Goal: Check status: Check status

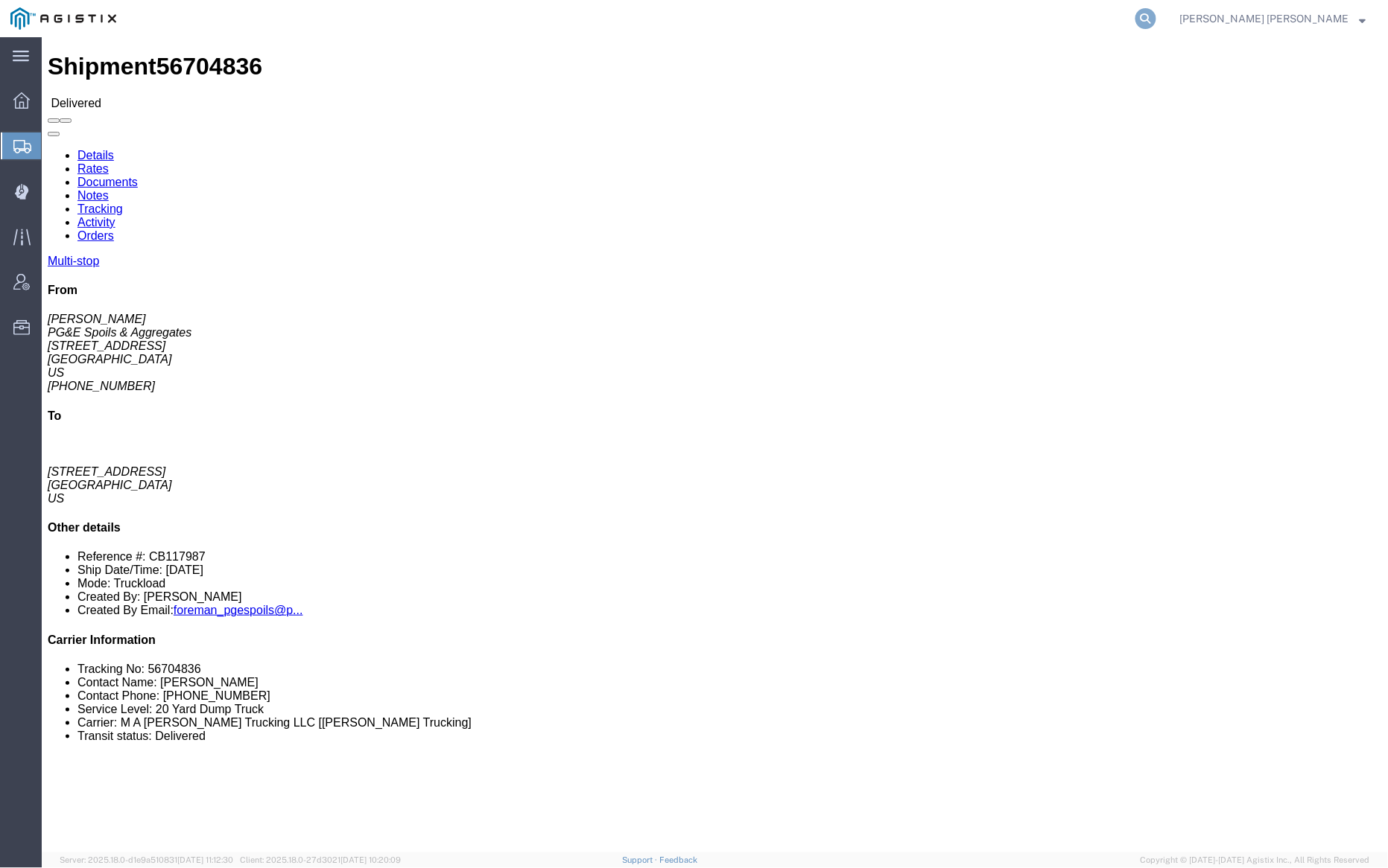
click at [1157, 20] on icon at bounding box center [1145, 19] width 21 height 21
click at [999, 23] on input "search" at bounding box center [909, 19] width 453 height 35
paste input "56733699"
click at [1157, 18] on icon at bounding box center [1145, 19] width 21 height 21
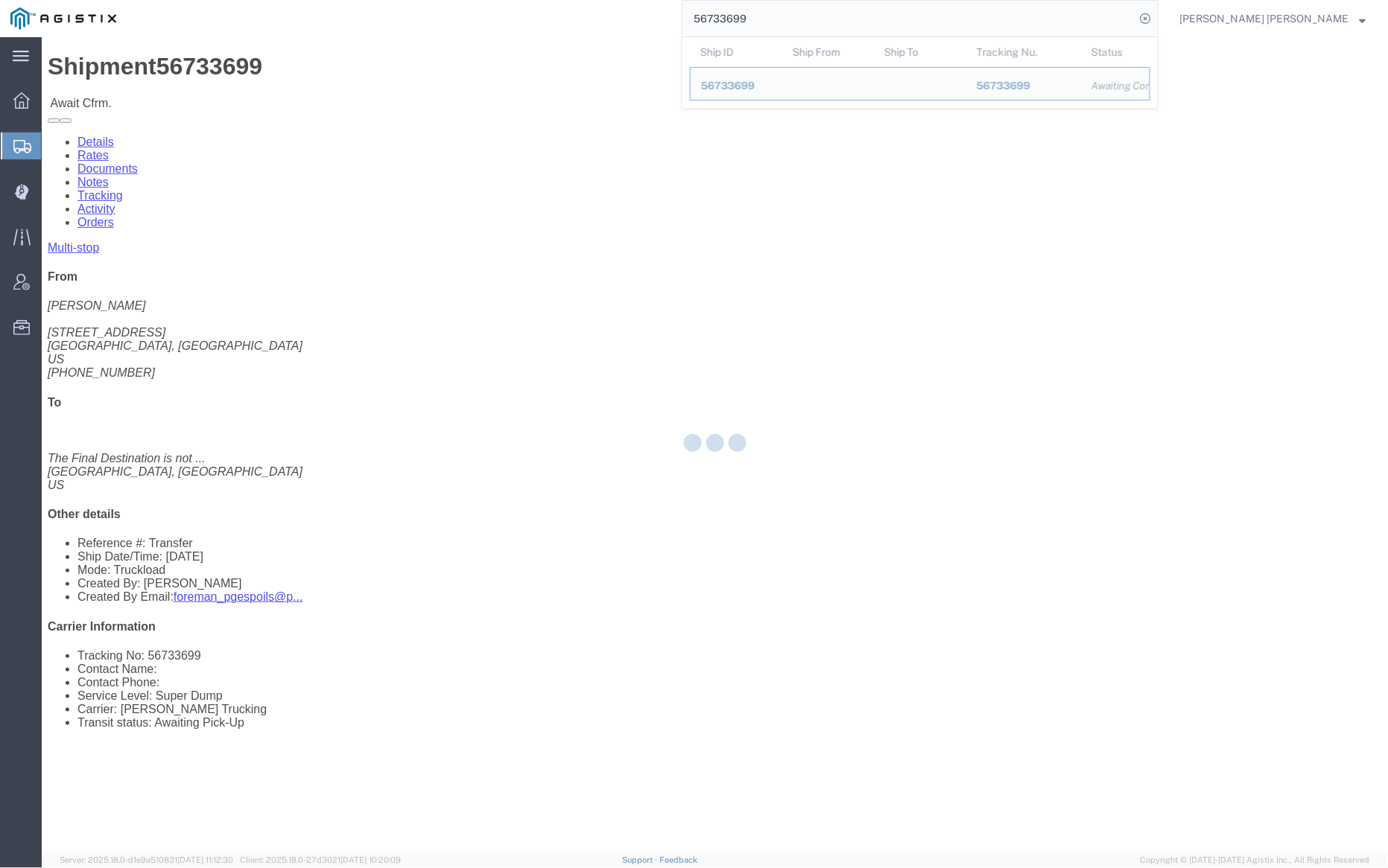
click at [807, 7] on input "56733699" at bounding box center [909, 19] width 453 height 35
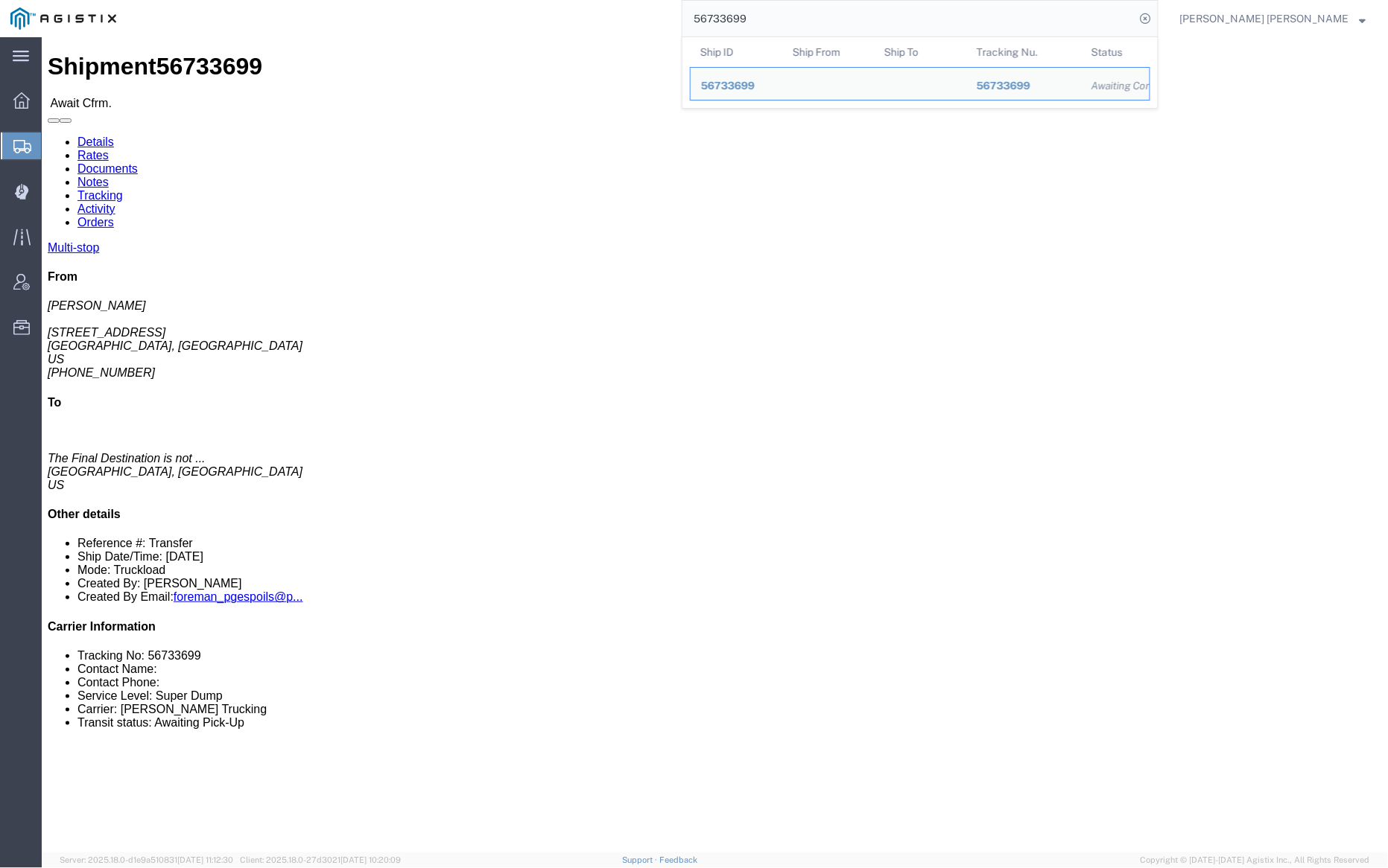
paste input "703"
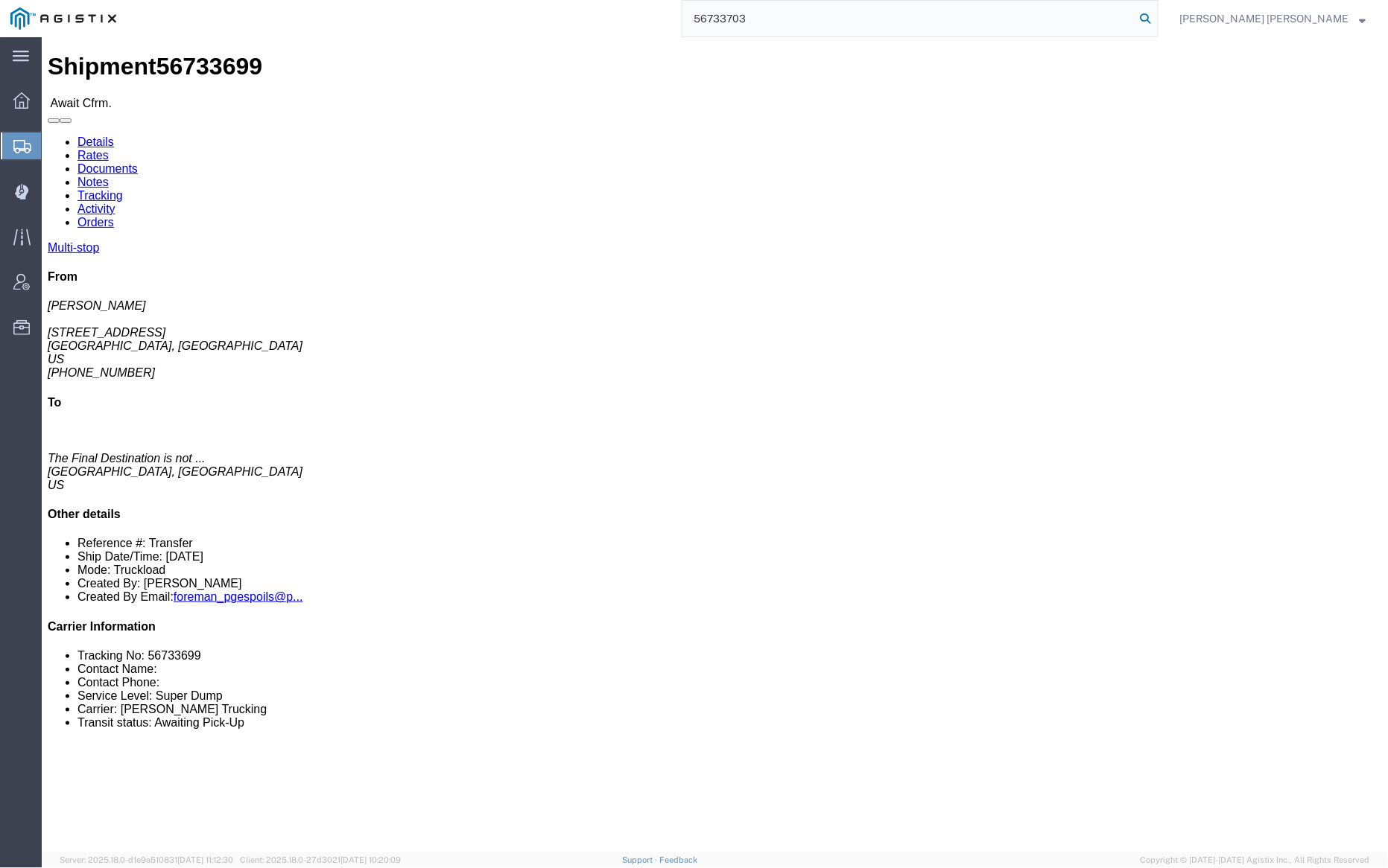
click at [1157, 13] on icon at bounding box center [1145, 19] width 21 height 21
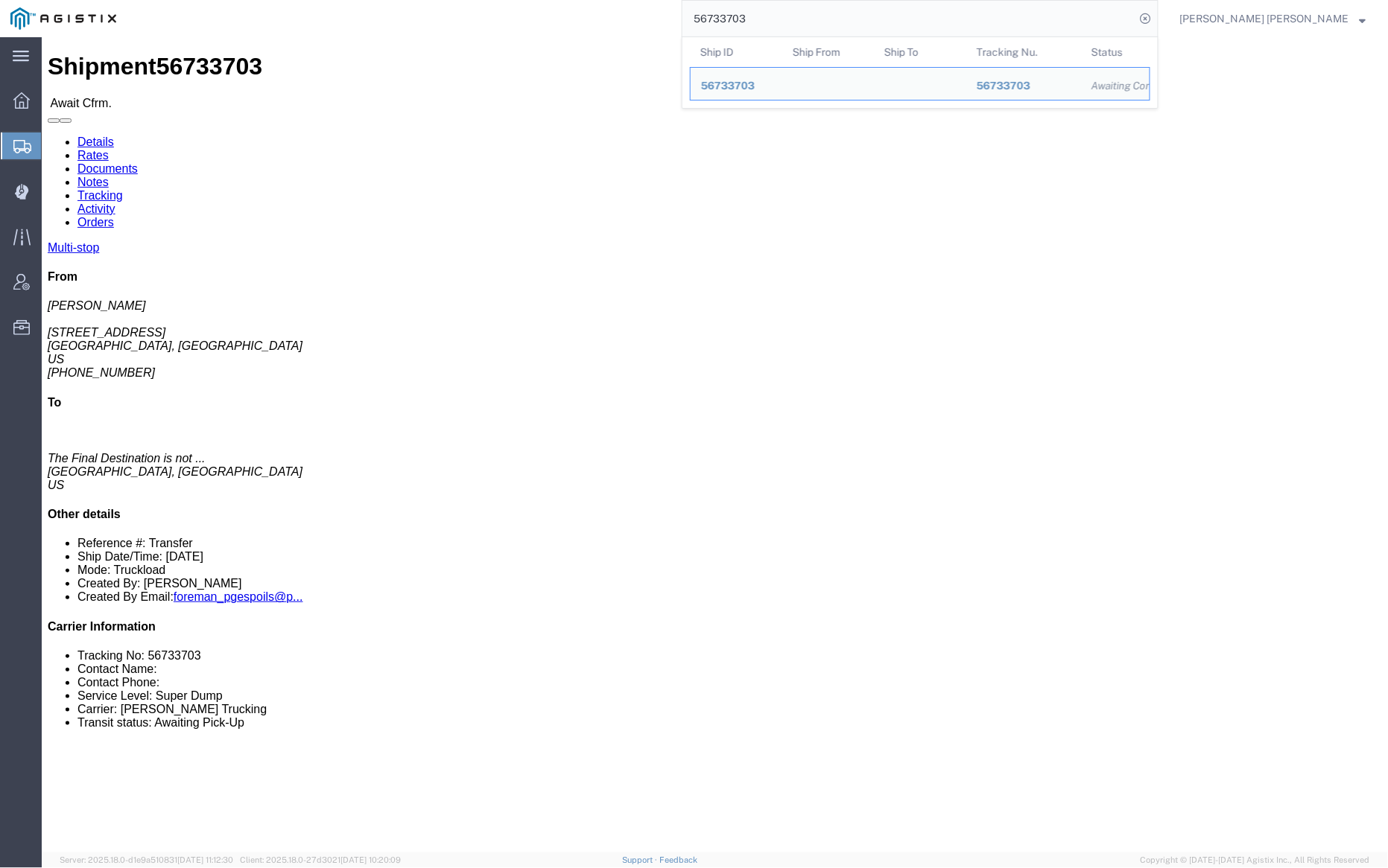
click at [783, 9] on input "56733703" at bounding box center [909, 19] width 453 height 35
paste input "26"
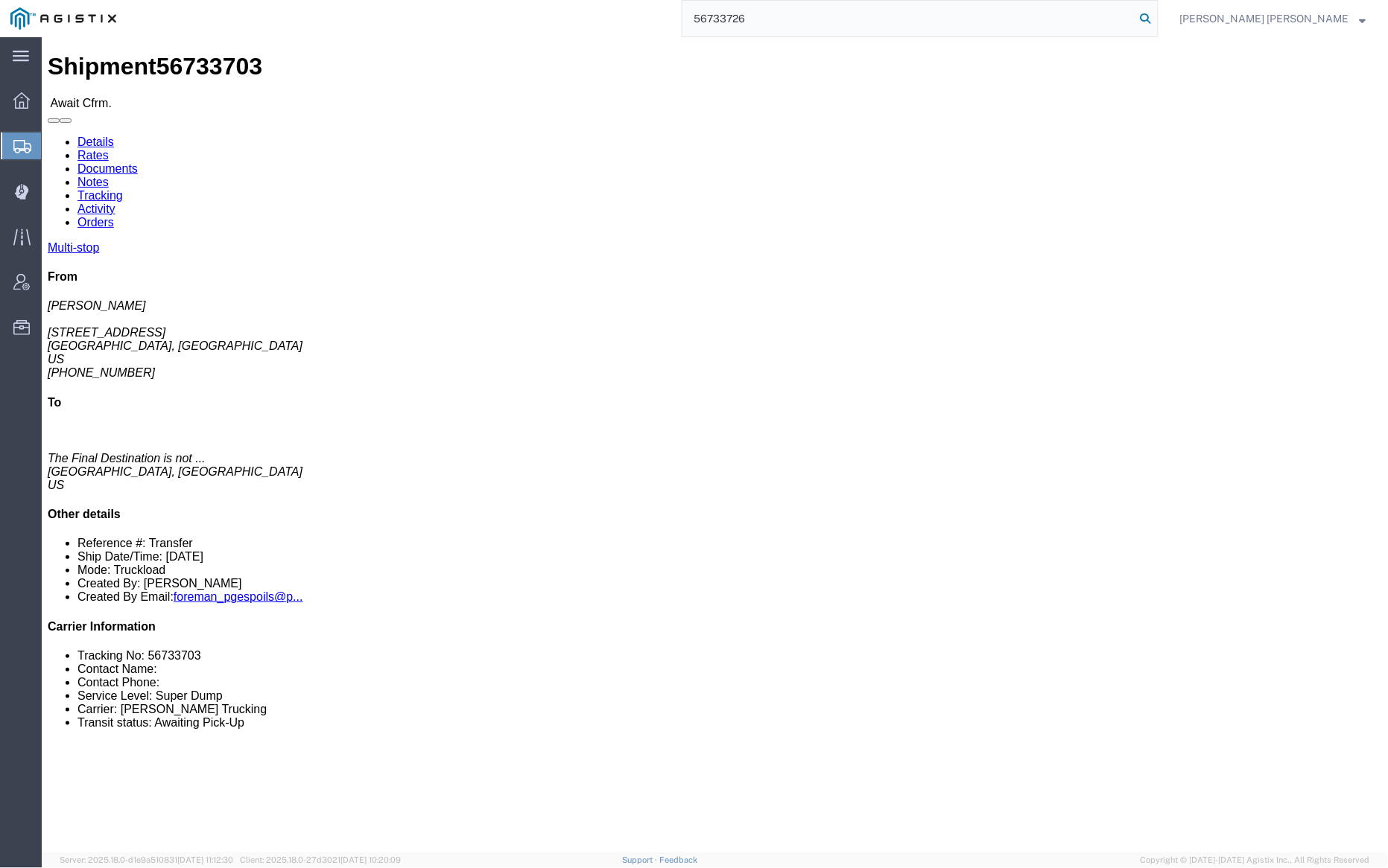
click at [1157, 13] on icon at bounding box center [1145, 19] width 21 height 21
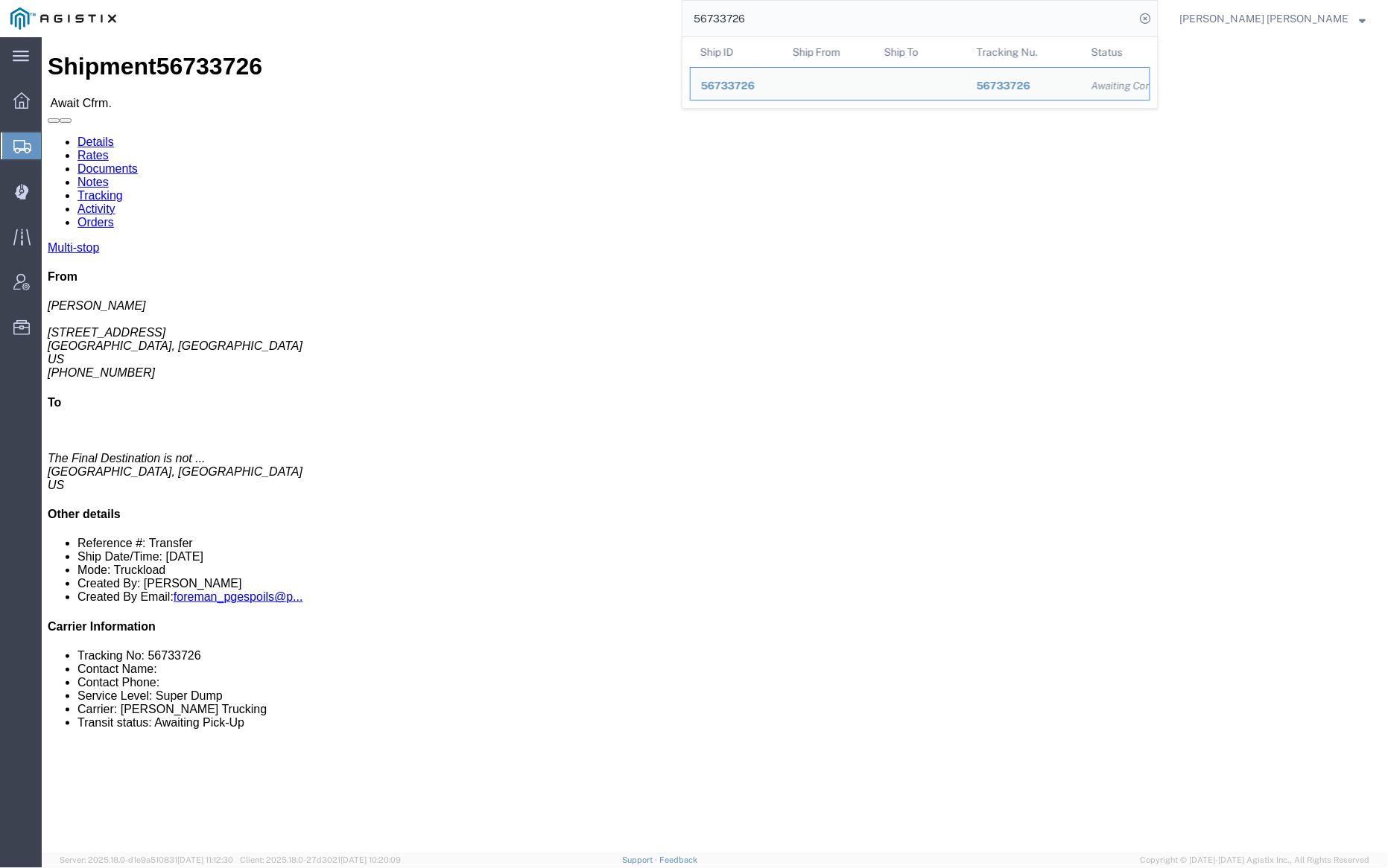
click at [802, 11] on input "56733726" at bounding box center [909, 19] width 453 height 35
click at [802, 10] on input "56733726" at bounding box center [909, 19] width 453 height 35
paste input "4"
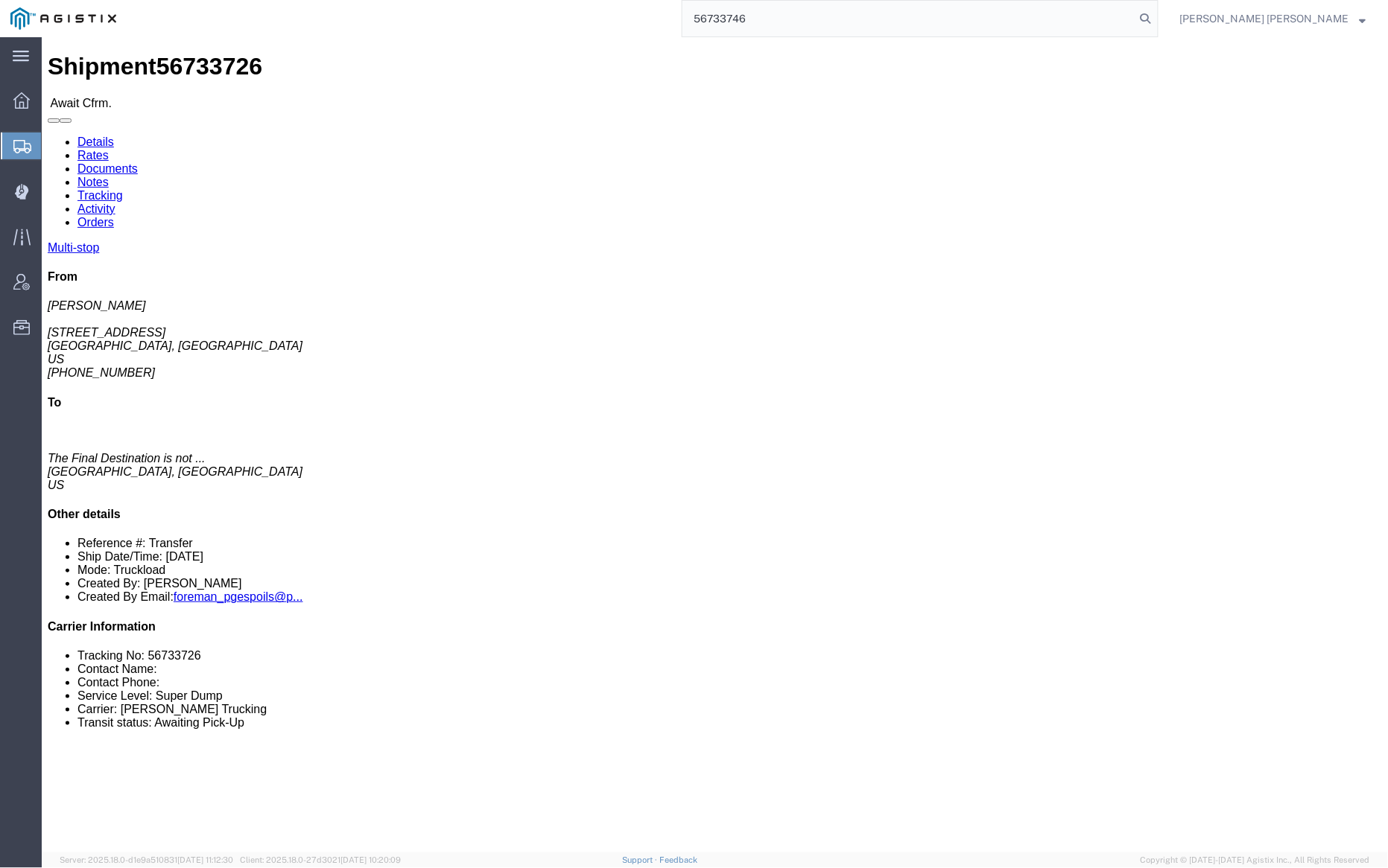
drag, startPoint x: 1229, startPoint y: 14, endPoint x: 1242, endPoint y: 17, distance: 13.3
click at [1157, 14] on icon at bounding box center [1145, 19] width 21 height 21
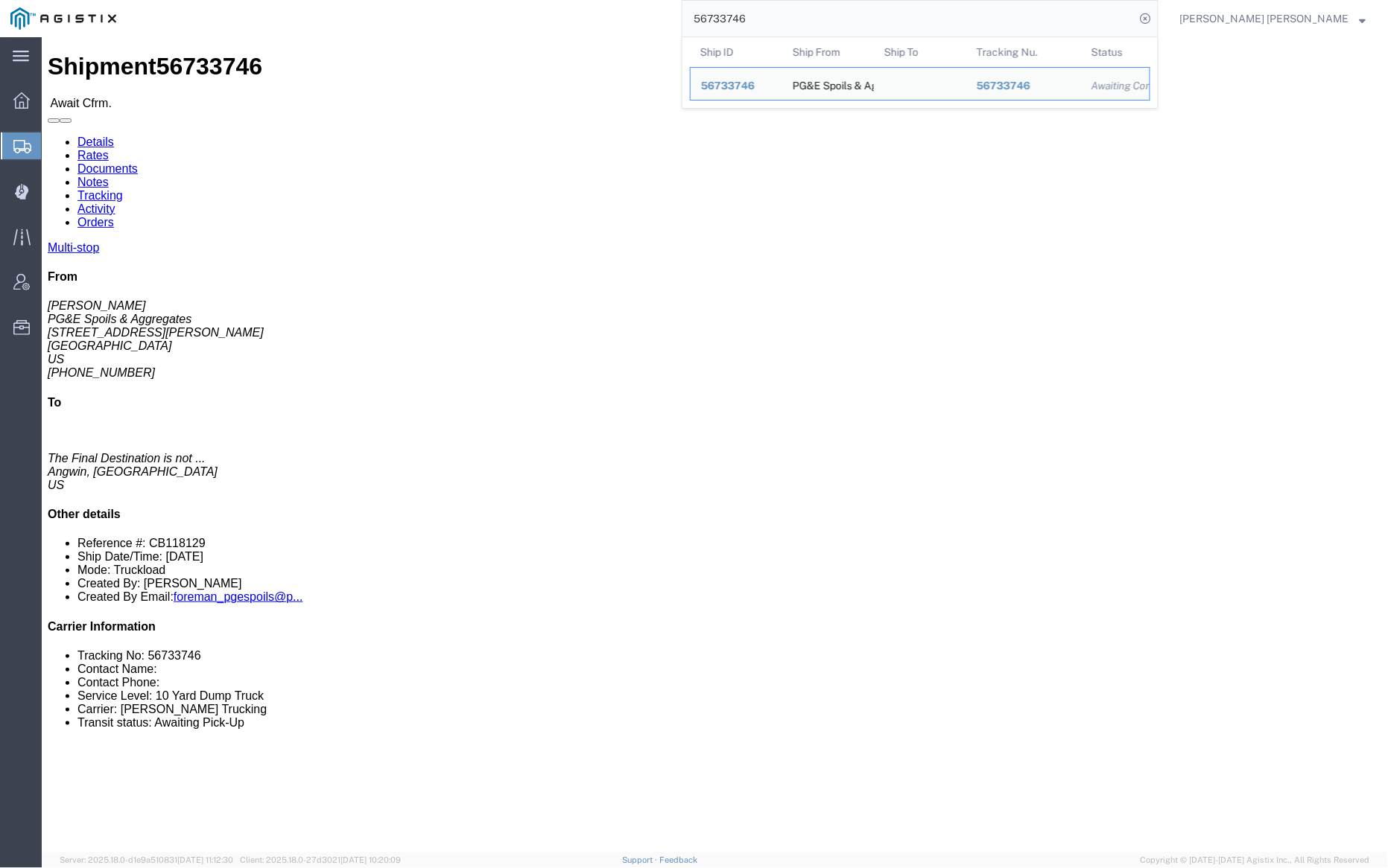
click at [795, 11] on input "56733746" at bounding box center [909, 19] width 453 height 35
paste input "8771"
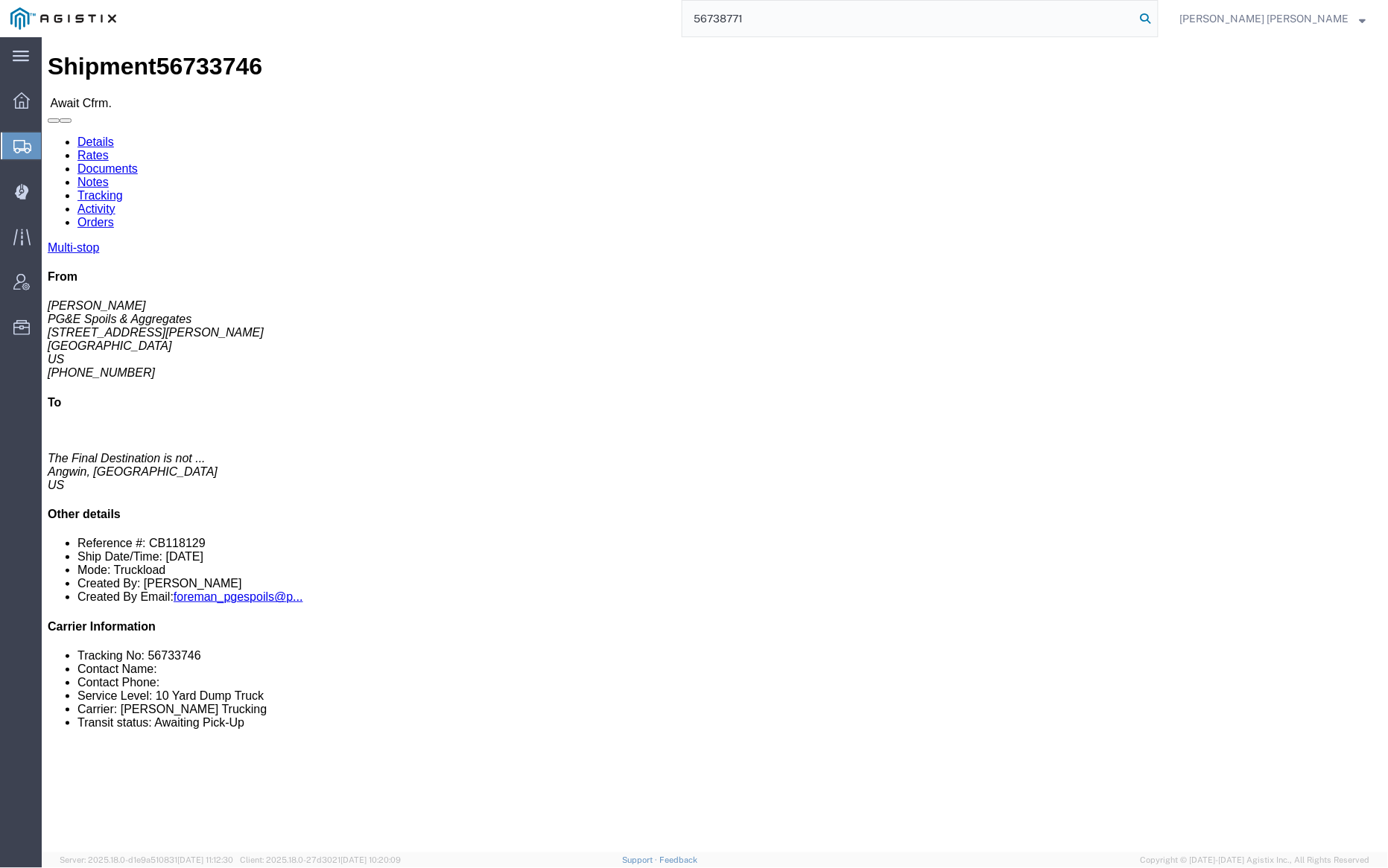
click at [1157, 17] on icon at bounding box center [1145, 19] width 21 height 21
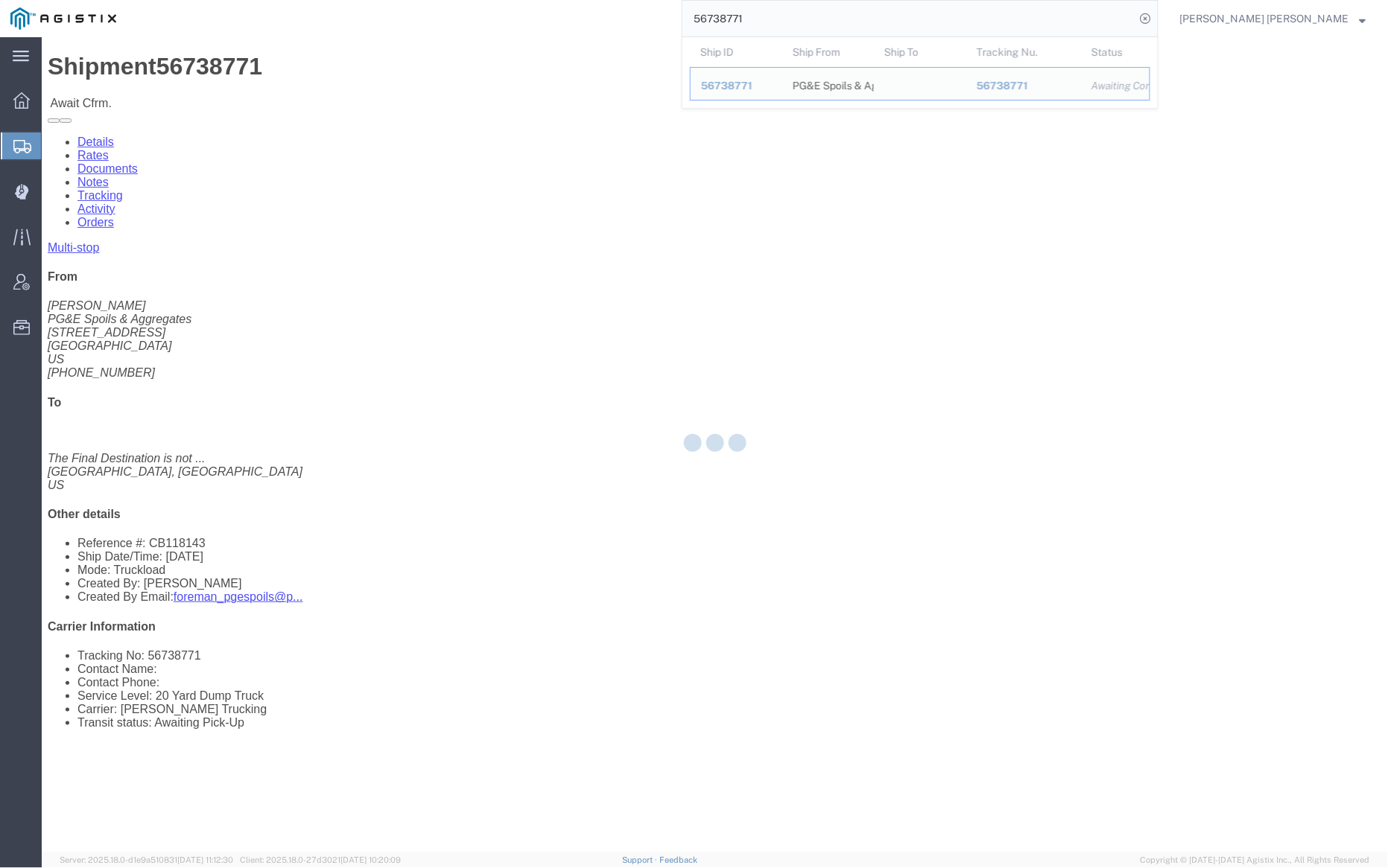
click at [791, 13] on input "56738771" at bounding box center [909, 19] width 453 height 35
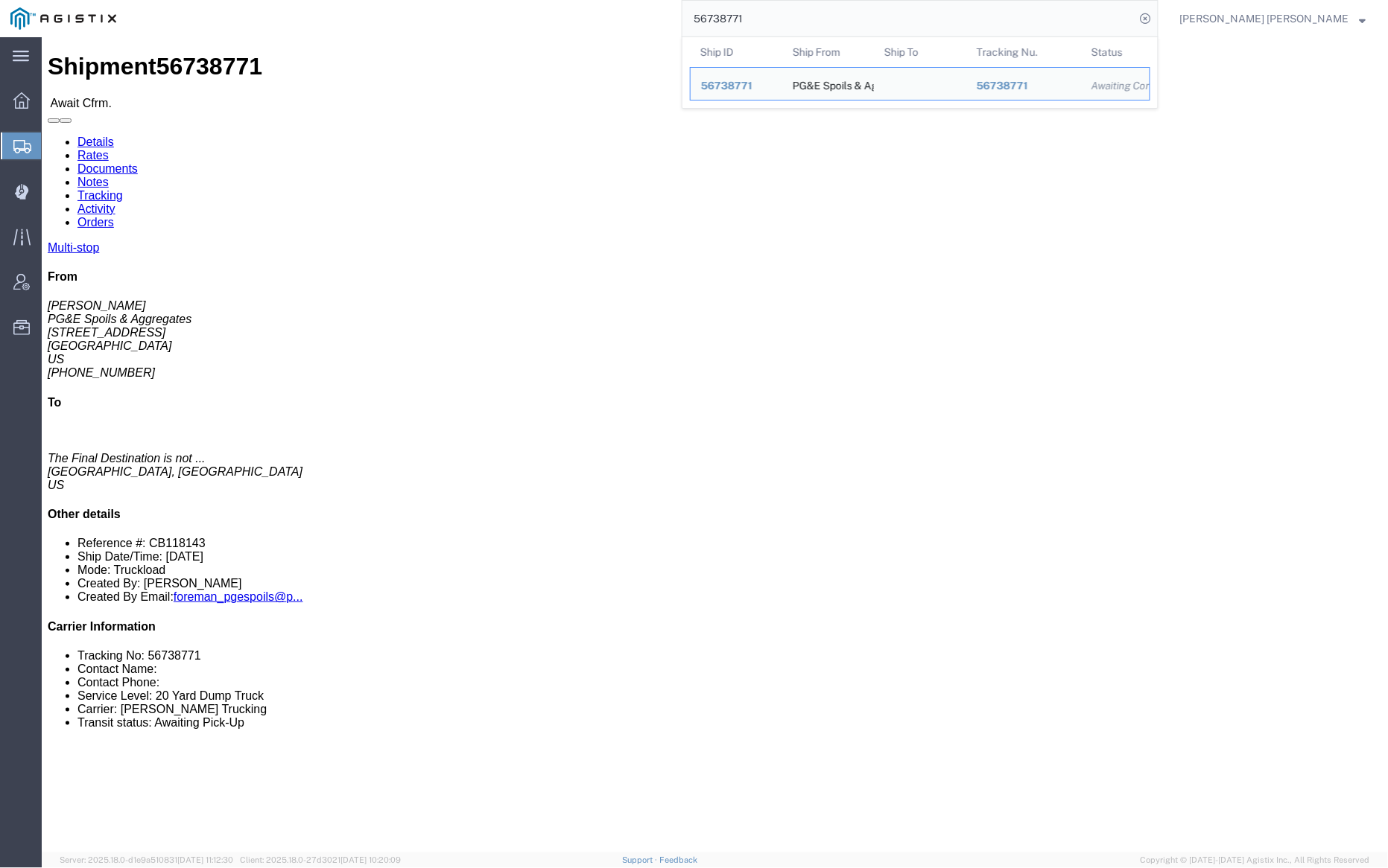
paste input "9"
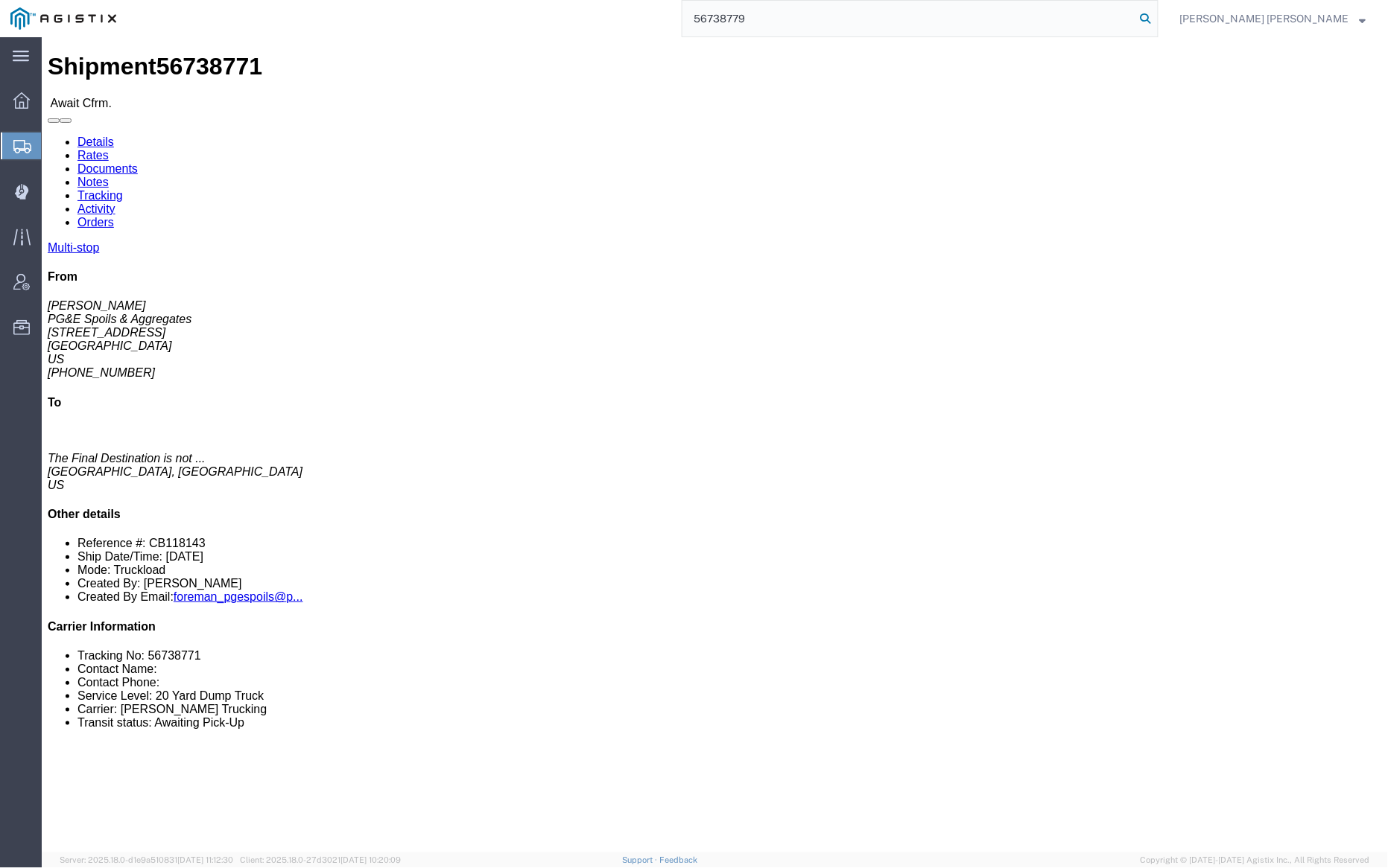
click at [1157, 15] on icon at bounding box center [1145, 19] width 21 height 21
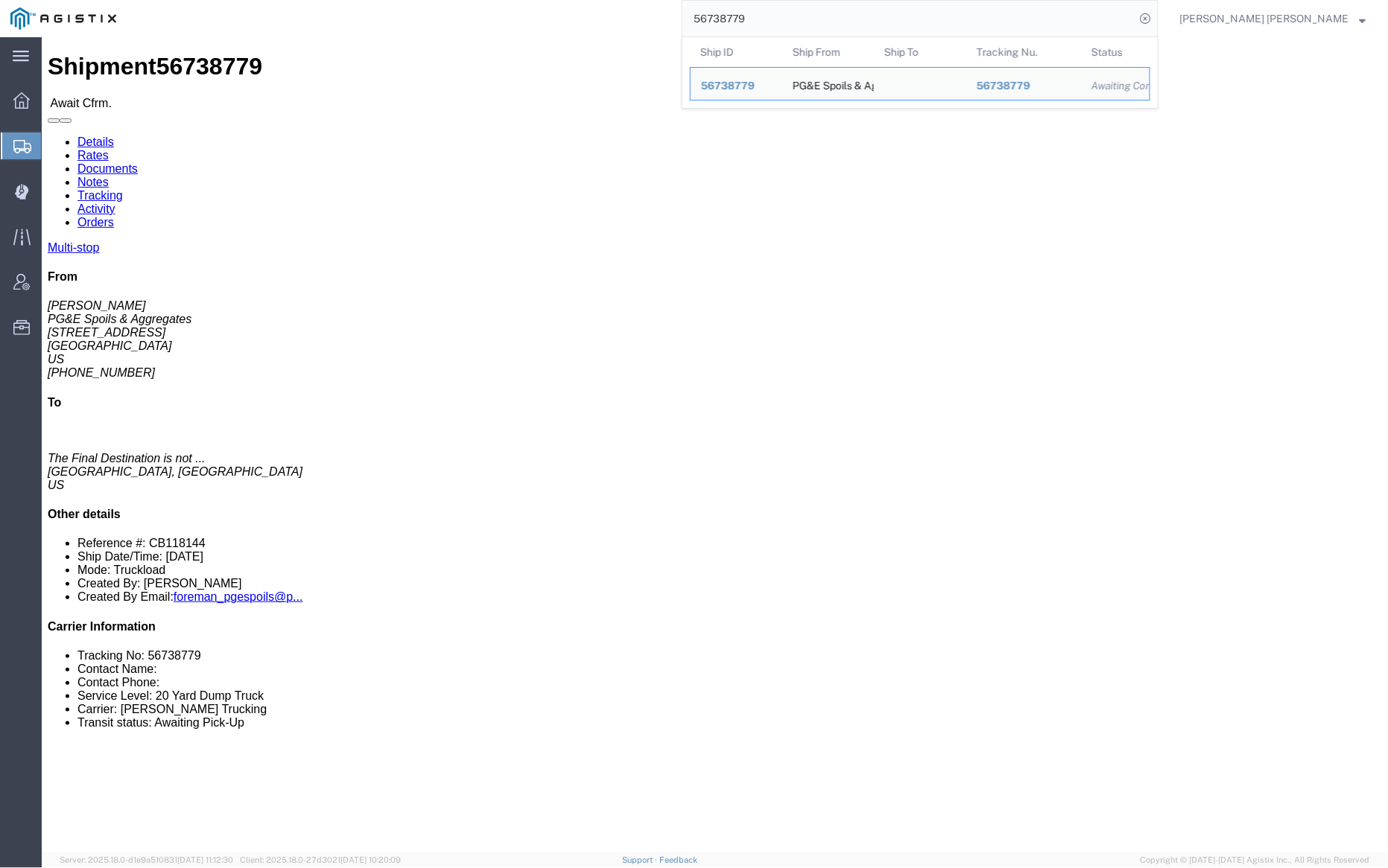
click at [795, 19] on input "56738779" at bounding box center [909, 19] width 453 height 35
paste input "87"
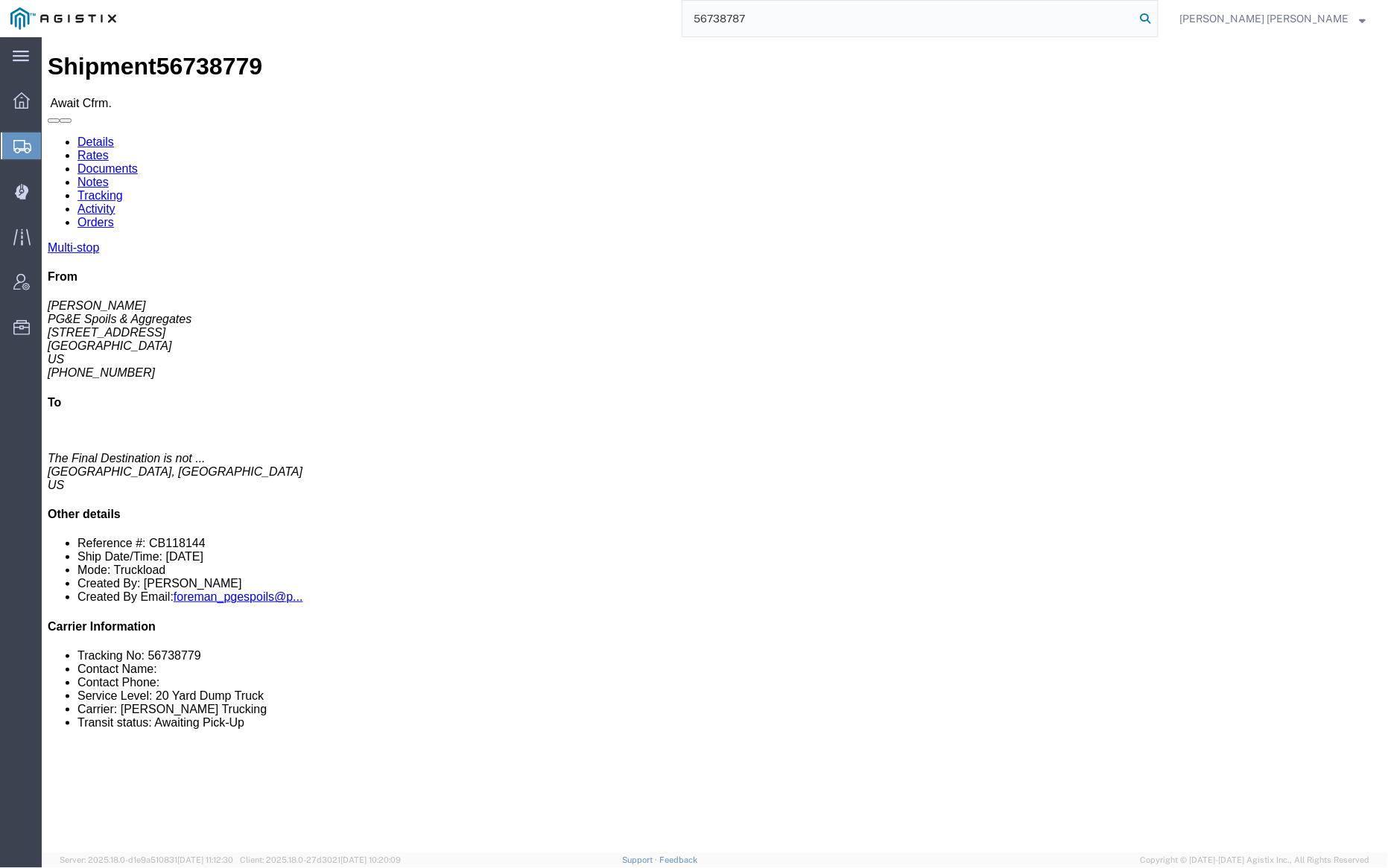
type input "56738787"
click at [1157, 17] on icon at bounding box center [1145, 19] width 21 height 21
